Goal: Transaction & Acquisition: Book appointment/travel/reservation

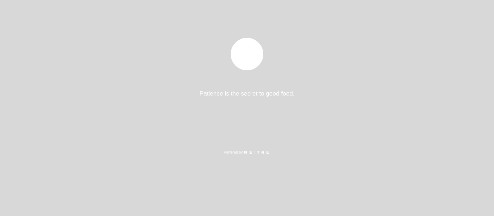
select select "es"
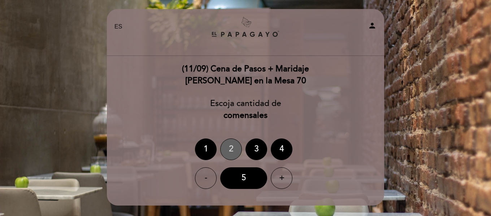
click at [238, 145] on div "2" at bounding box center [231, 150] width 22 height 22
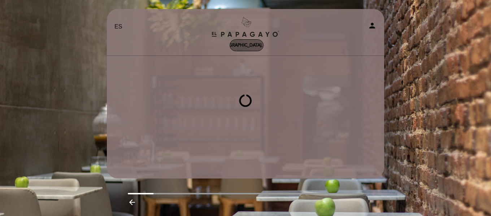
click at [251, 47] on div "[DEMOGRAPHIC_DATA]. 11, sep." at bounding box center [247, 45] width 64 height 5
click at [241, 44] on span "2 personas" at bounding box center [246, 45] width 26 height 5
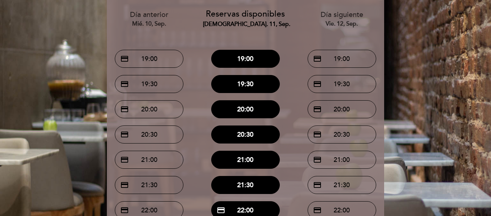
scroll to position [72, 0]
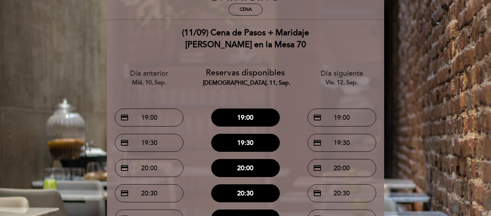
click at [259, 3] on div "Cena" at bounding box center [246, 9] width 34 height 13
click at [259, 6] on div "Cena" at bounding box center [245, 9] width 33 height 11
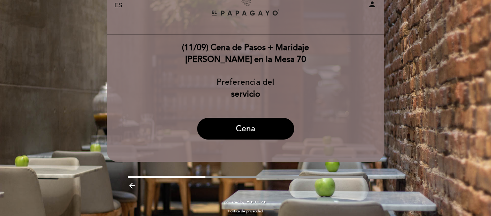
scroll to position [0, 0]
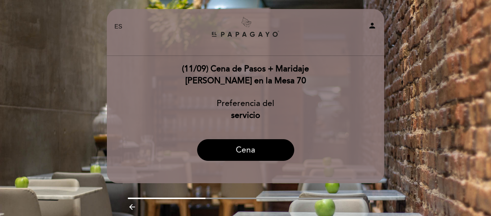
click at [251, 143] on button "Cena" at bounding box center [245, 150] width 97 height 22
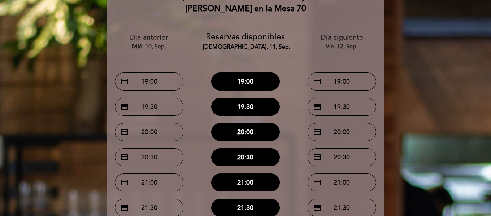
scroll to position [108, 0]
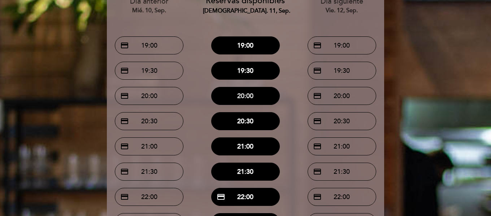
click at [265, 99] on button "20:00" at bounding box center [245, 96] width 69 height 18
